Goal: Task Accomplishment & Management: Manage account settings

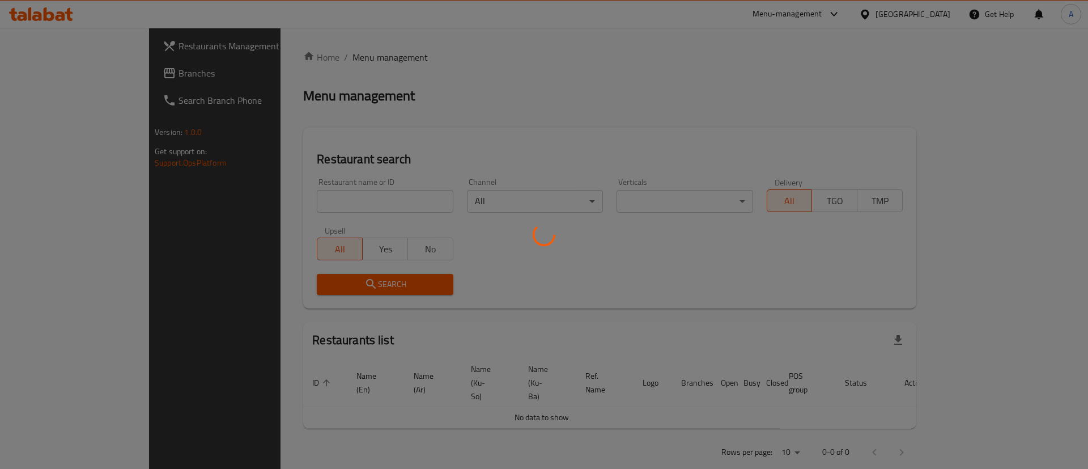
click at [948, 17] on div at bounding box center [544, 234] width 1088 height 469
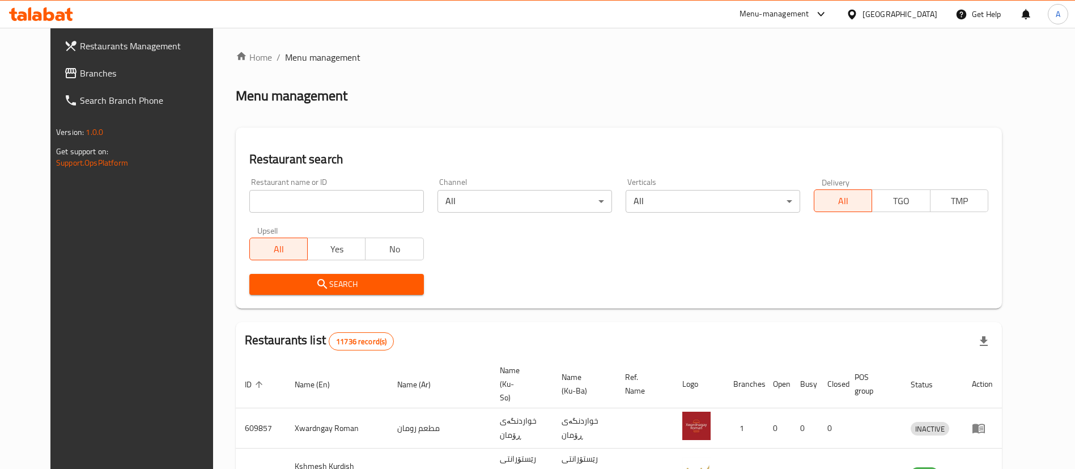
click at [940, 11] on div "[GEOGRAPHIC_DATA]" at bounding box center [891, 14] width 109 height 27
click at [934, 18] on div "[GEOGRAPHIC_DATA]" at bounding box center [900, 14] width 75 height 12
type input "k"
click at [849, 86] on div "[GEOGRAPHIC_DATA]" at bounding box center [852, 90] width 170 height 26
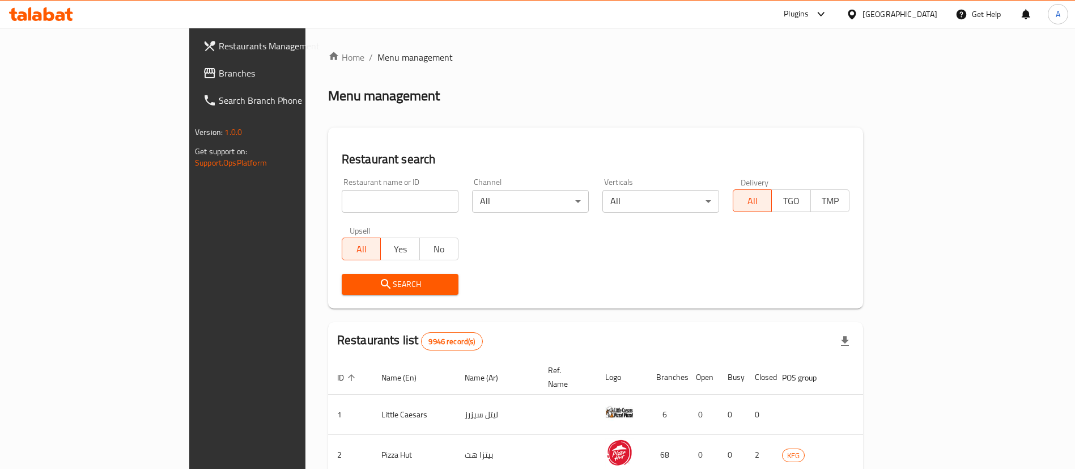
click at [365, 205] on input "search" at bounding box center [400, 201] width 117 height 23
type input "1570"
click button "Search" at bounding box center [400, 284] width 117 height 21
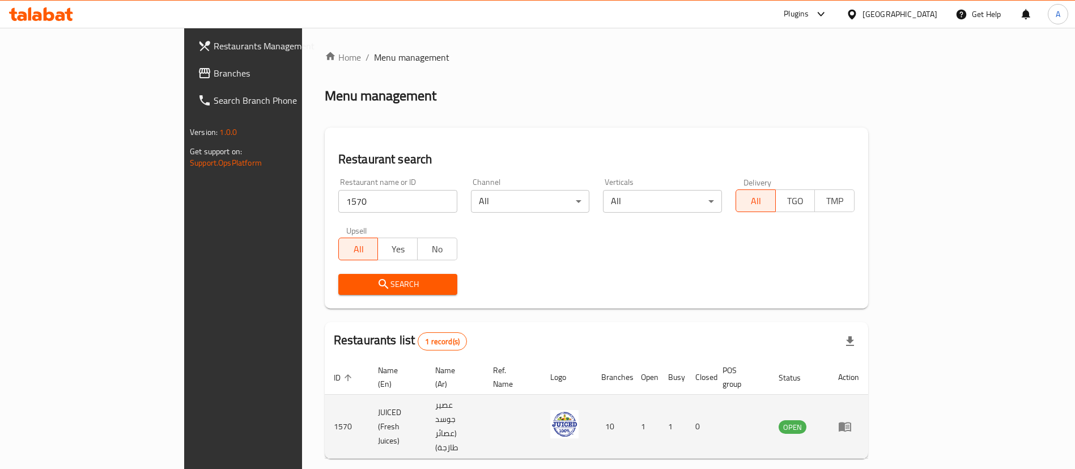
click at [851, 422] on icon "enhanced table" at bounding box center [845, 427] width 12 height 10
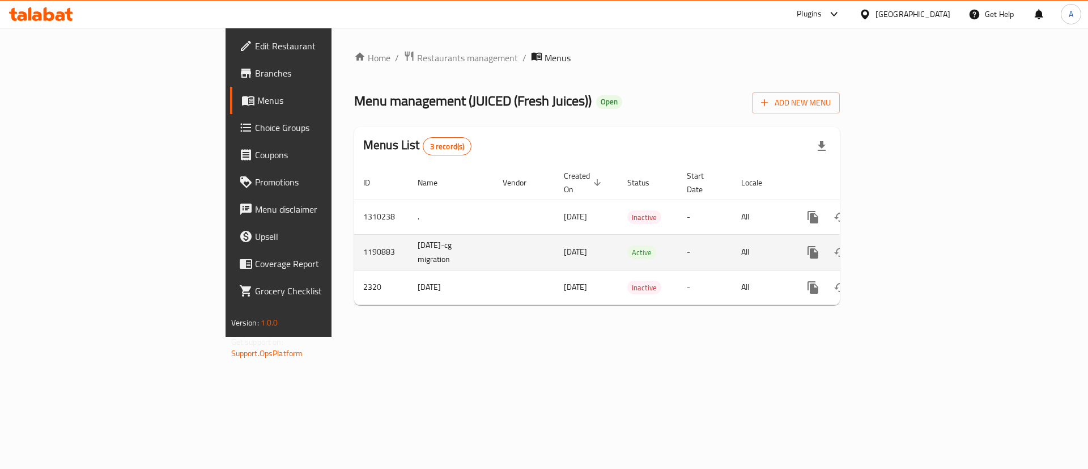
drag, startPoint x: 464, startPoint y: 239, endPoint x: 397, endPoint y: 244, distance: 67.1
click at [397, 244] on tr "1190883 [DATE]-cg migration [DATE] Active - All" at bounding box center [635, 252] width 563 height 36
click at [494, 244] on td "enhanced table" at bounding box center [524, 252] width 61 height 36
click at [902, 245] on icon "enhanced table" at bounding box center [895, 252] width 14 height 14
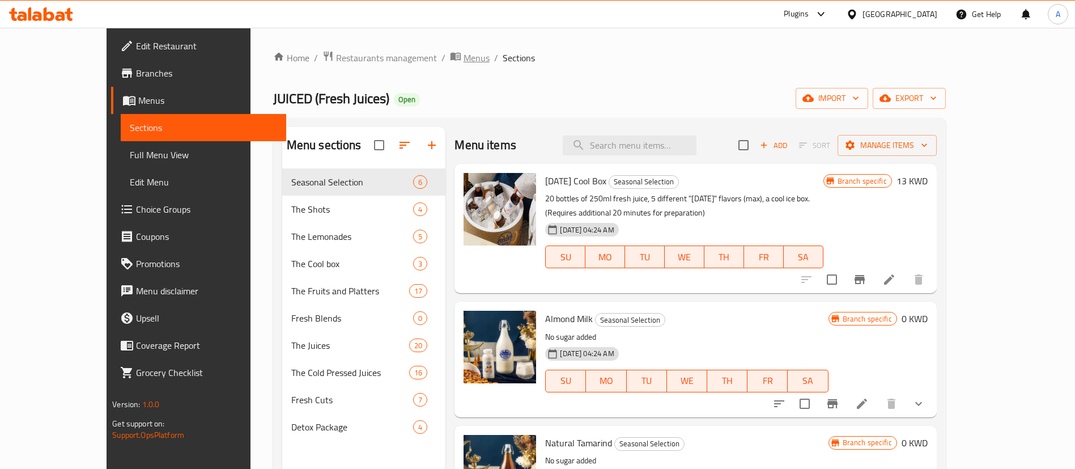
click at [464, 55] on span "Menus" at bounding box center [477, 58] width 26 height 14
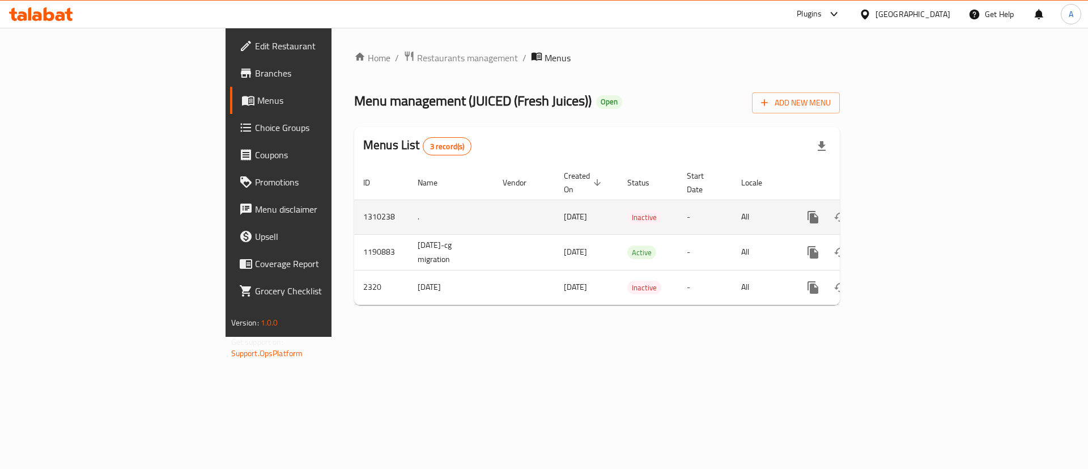
drag, startPoint x: 618, startPoint y: 203, endPoint x: 553, endPoint y: 206, distance: 65.2
click at [553, 206] on tr "1310238 . [DATE] Inactive - All" at bounding box center [635, 217] width 563 height 35
click at [555, 206] on td "[DATE]" at bounding box center [586, 217] width 63 height 35
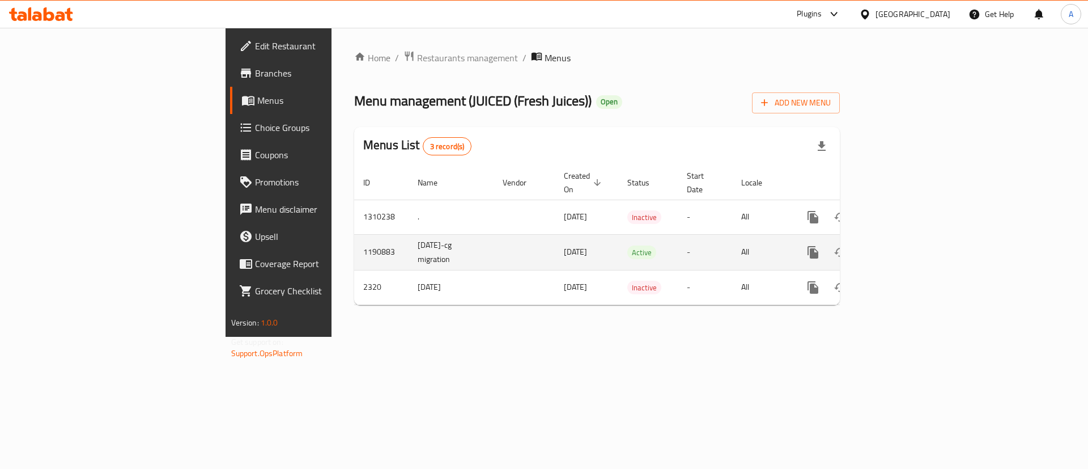
click at [618, 234] on td "Active" at bounding box center [648, 252] width 60 height 36
click at [618, 241] on td "Active" at bounding box center [648, 252] width 60 height 36
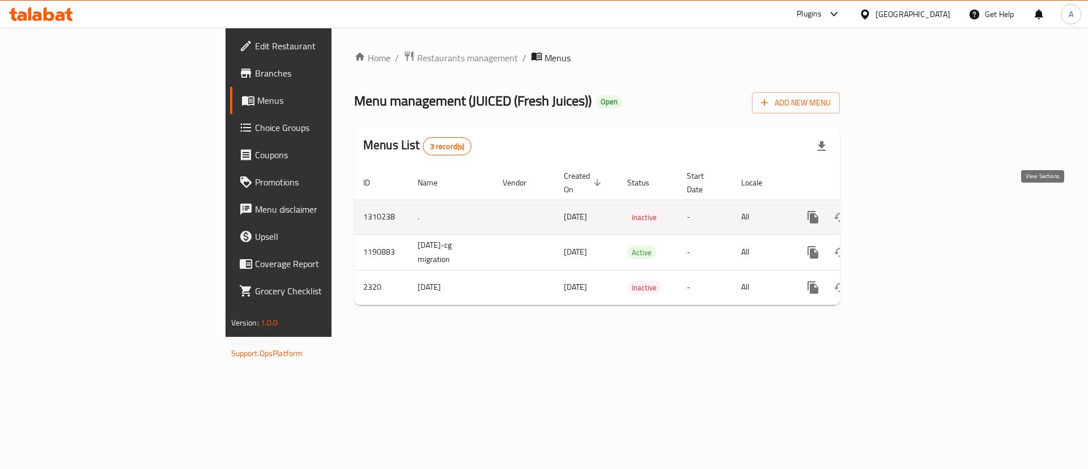
click at [902, 210] on icon "enhanced table" at bounding box center [895, 217] width 14 height 14
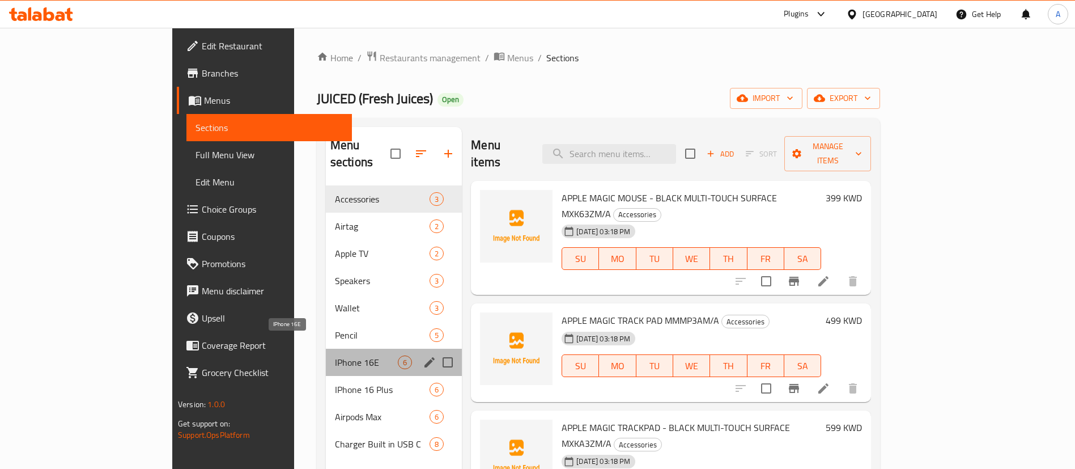
click at [335, 355] on span "IPhone 16E" at bounding box center [366, 362] width 63 height 14
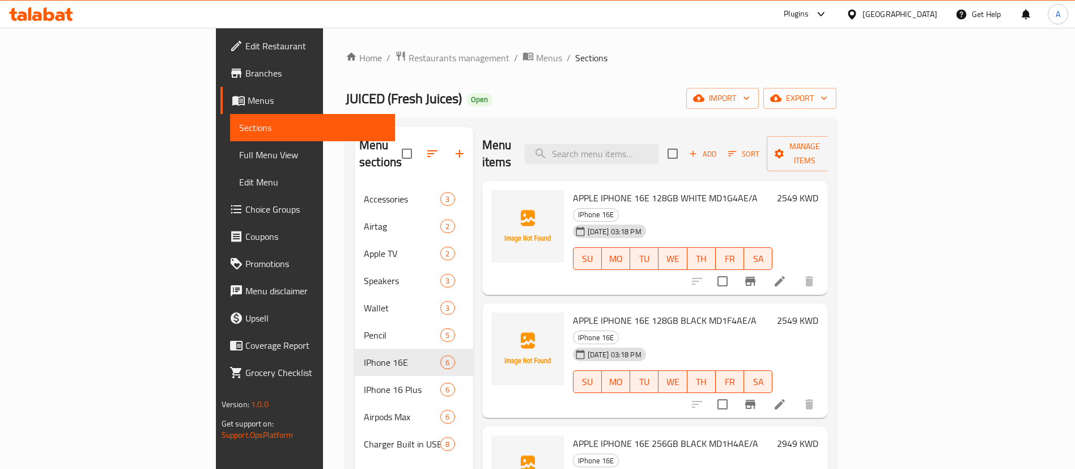
scroll to position [201, 0]
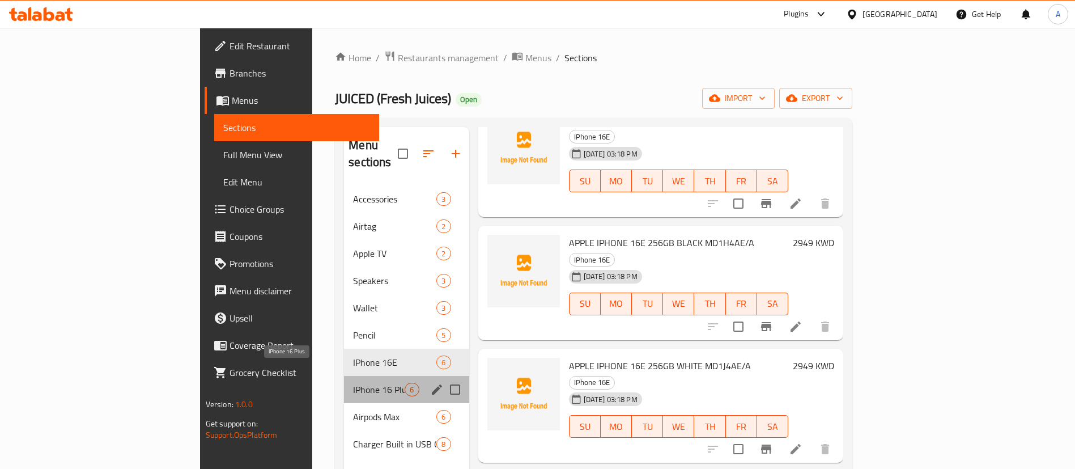
click at [353, 383] on span "IPhone 16 Plus" at bounding box center [379, 390] width 52 height 14
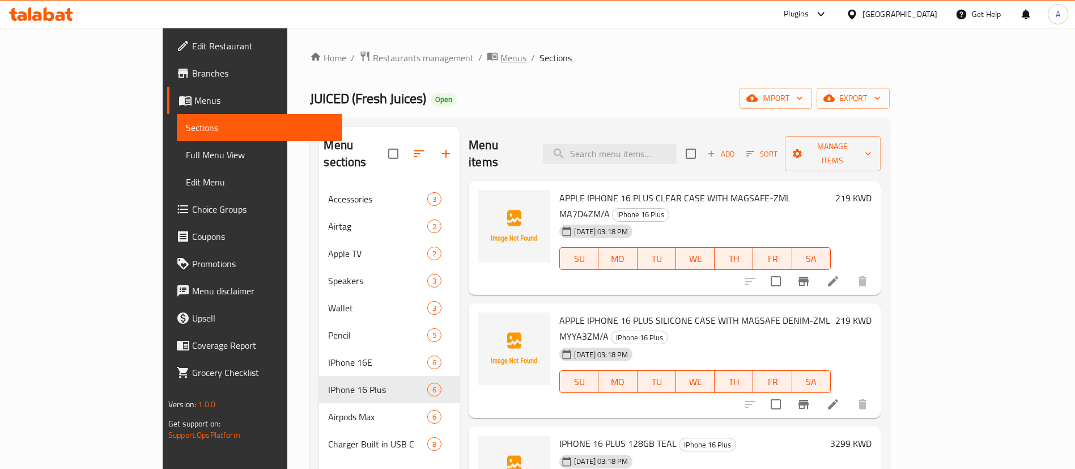
click at [501, 54] on span "Menus" at bounding box center [514, 58] width 26 height 14
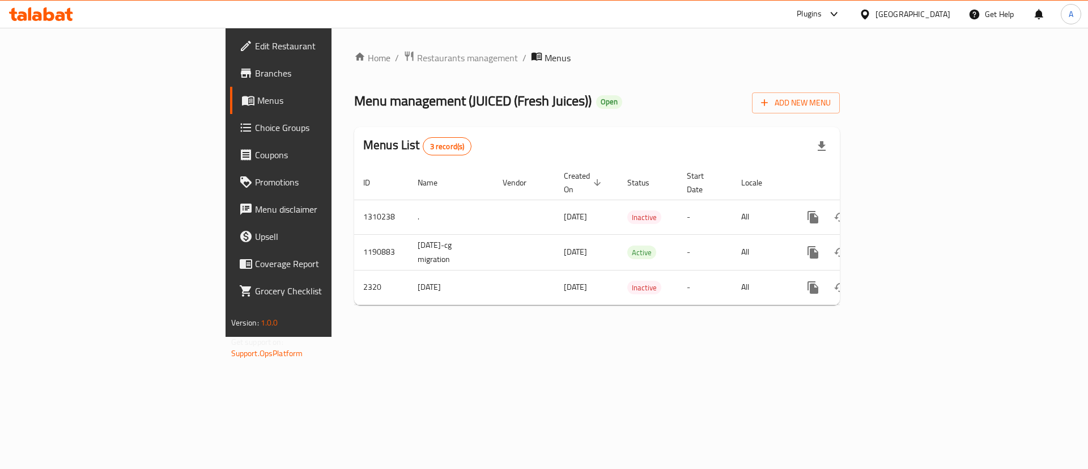
click at [549, 337] on div "Home / Restaurants management / Menus Menu management ( JUICED (Fresh Juices) )…" at bounding box center [597, 182] width 531 height 309
click at [255, 70] on span "Branches" at bounding box center [326, 73] width 143 height 14
